Goal: Information Seeking & Learning: Learn about a topic

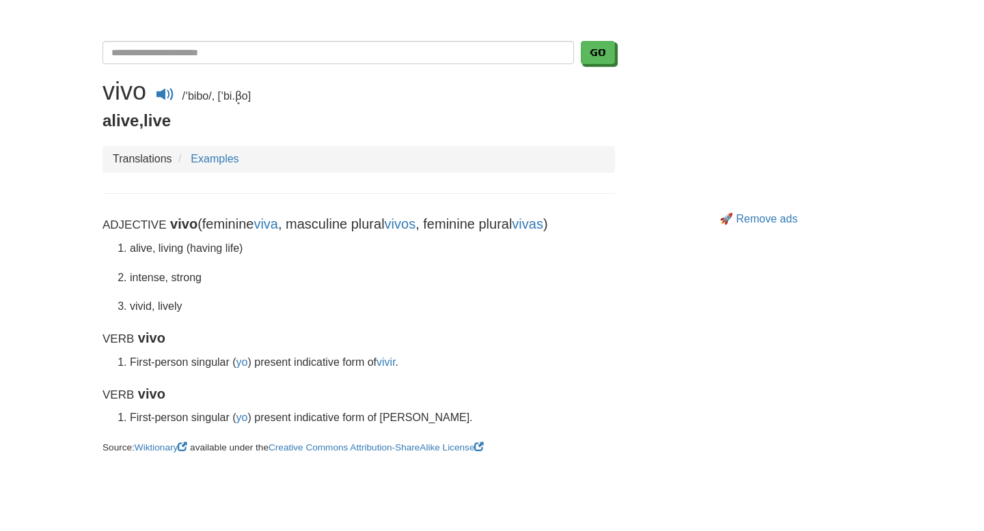
scroll to position [231, 0]
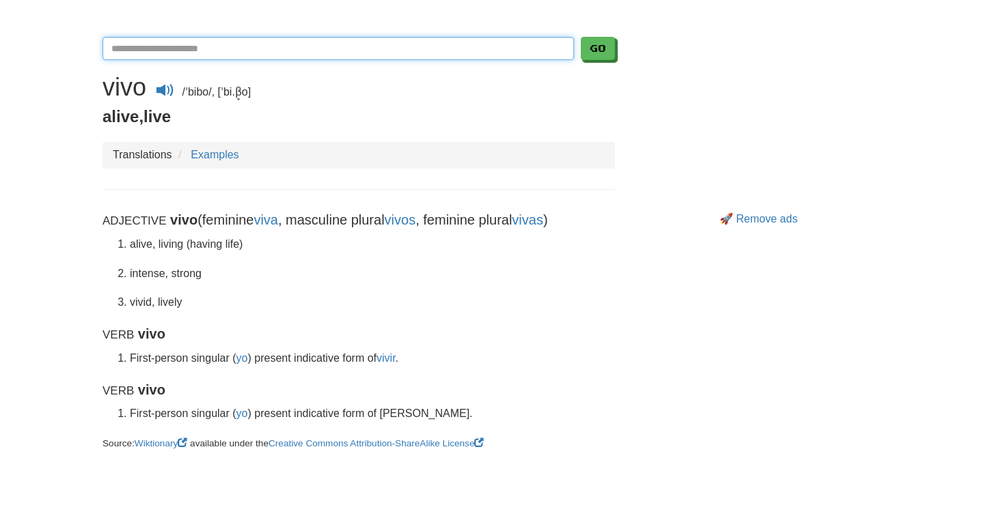
click at [406, 57] on input "Translate Spanish-English" at bounding box center [337, 48] width 471 height 23
type input "******"
click at [581, 37] on button "Go" at bounding box center [598, 48] width 34 height 23
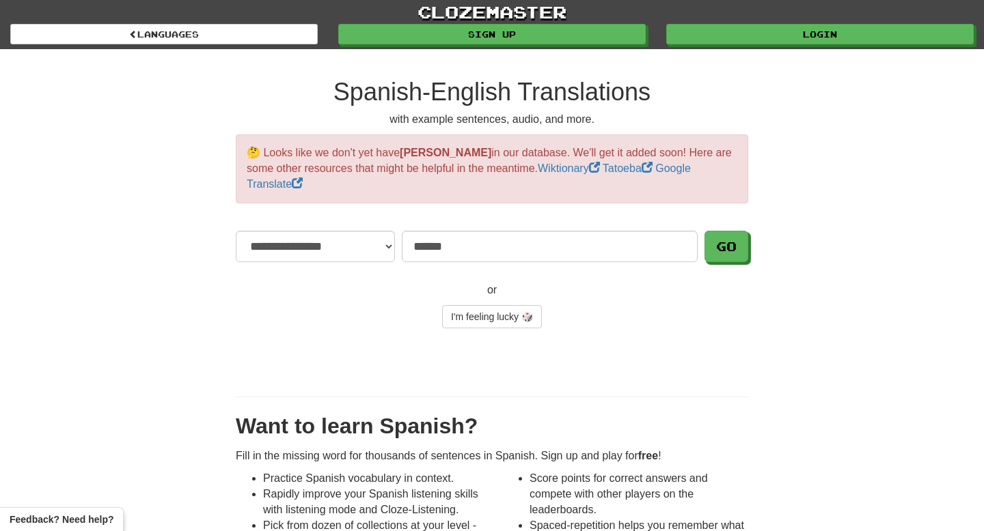
type input "******"
click at [704, 231] on button "Go" at bounding box center [726, 246] width 44 height 31
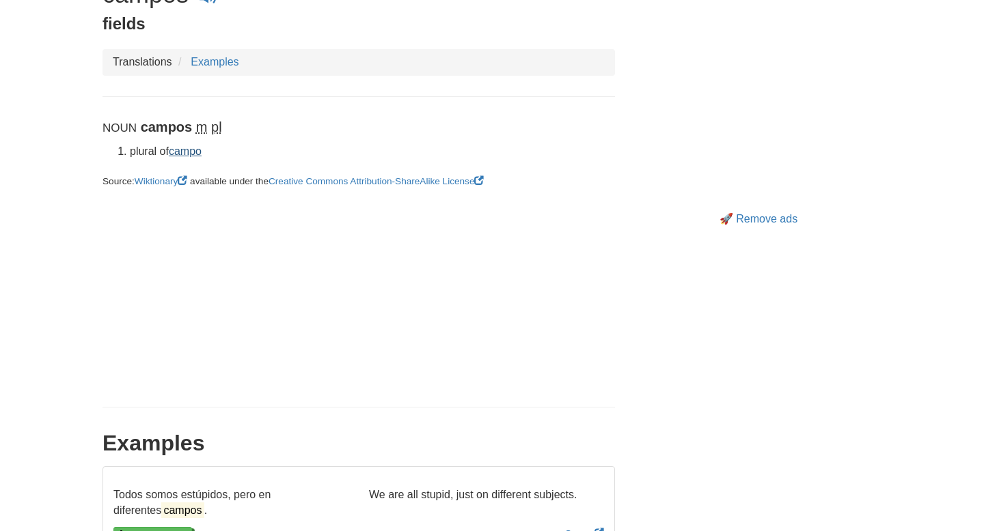
scroll to position [316, 0]
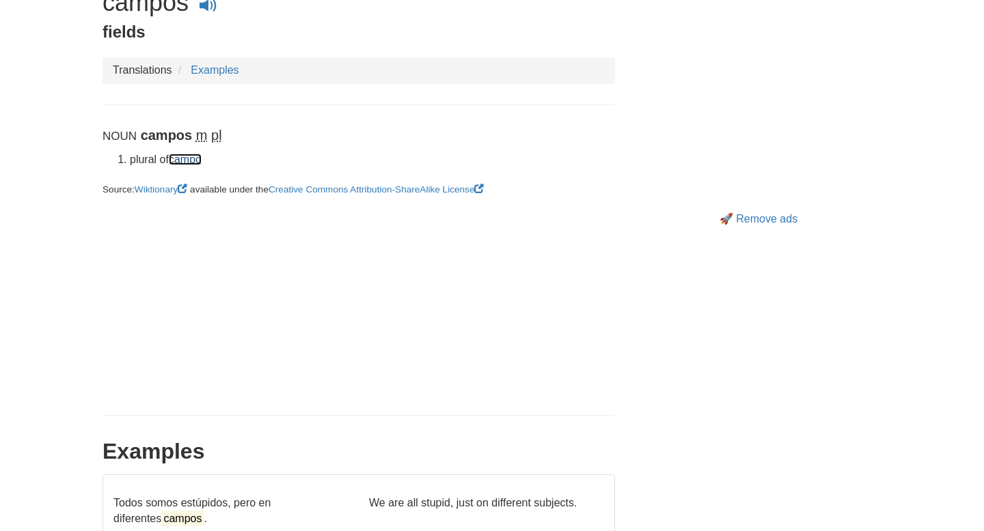
click at [194, 162] on link "campo" at bounding box center [185, 160] width 33 height 12
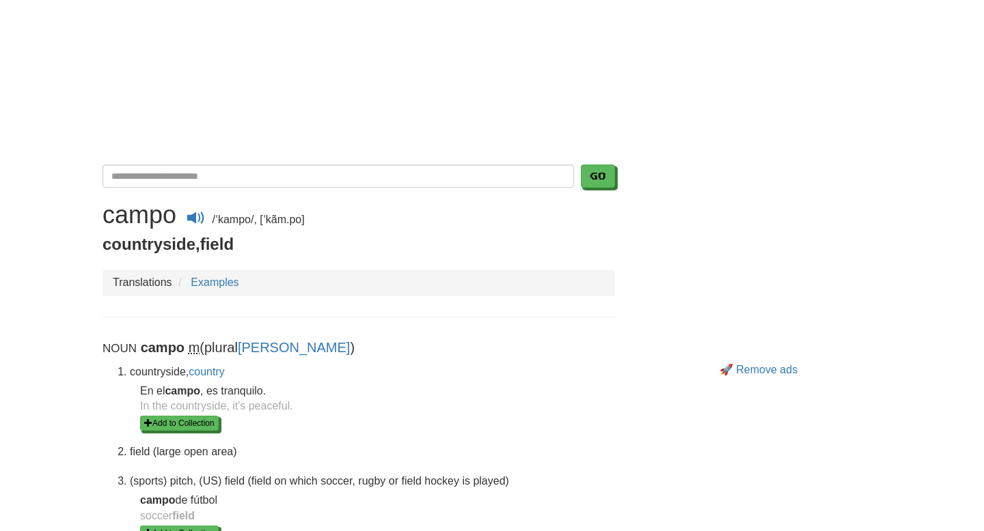
scroll to position [25, 0]
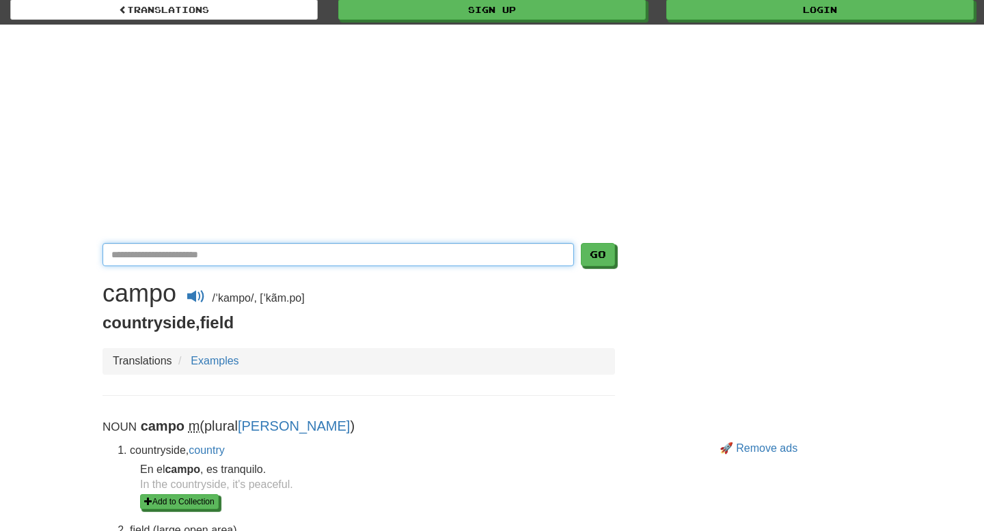
click at [211, 255] on input "Translate Spanish-English" at bounding box center [337, 254] width 471 height 23
type input "*******"
click at [581, 243] on button "Go" at bounding box center [598, 254] width 34 height 23
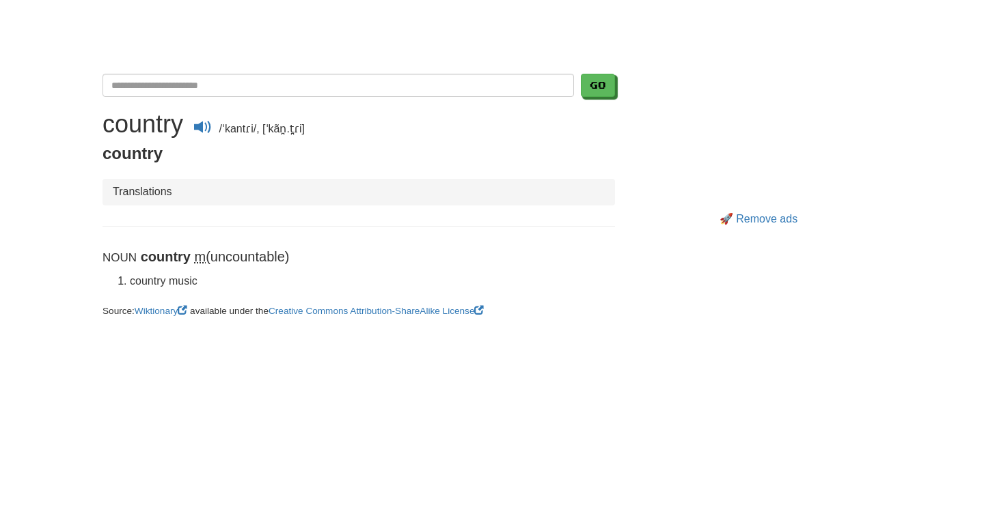
scroll to position [33, 0]
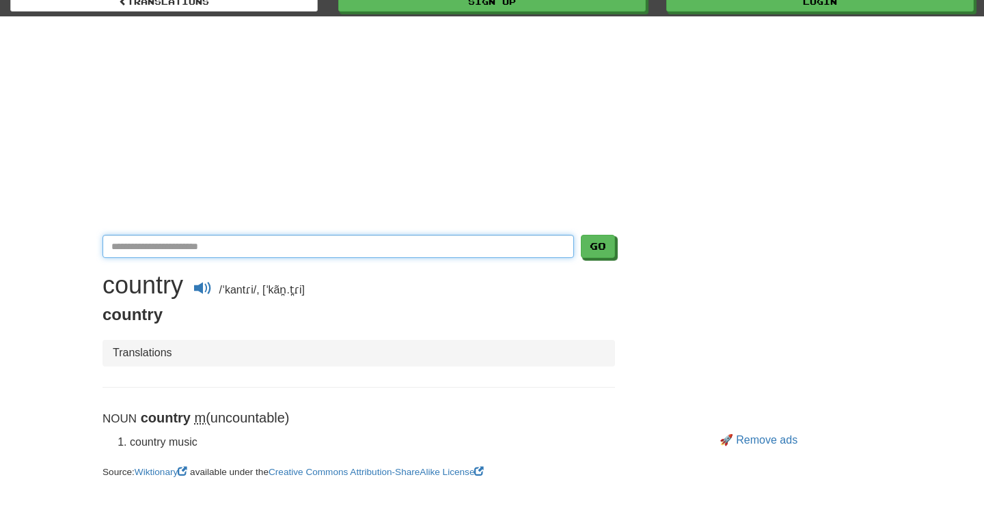
click at [221, 249] on input "Translate Spanish-English" at bounding box center [337, 246] width 471 height 23
type input "*"
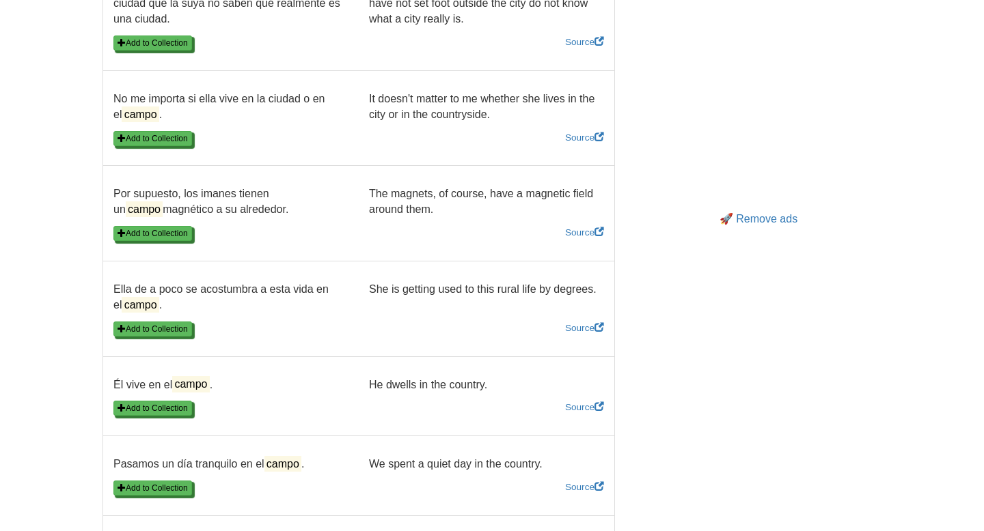
scroll to position [1240, 0]
